Goal: Information Seeking & Learning: Learn about a topic

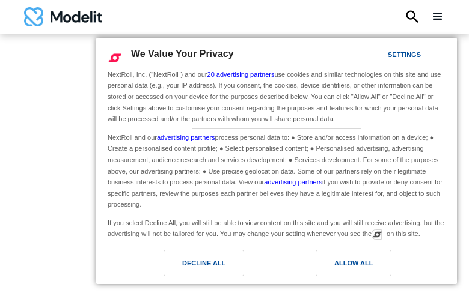
type input "*********"
type input "**********"
type input "********"
